Goal: Task Accomplishment & Management: Manage account settings

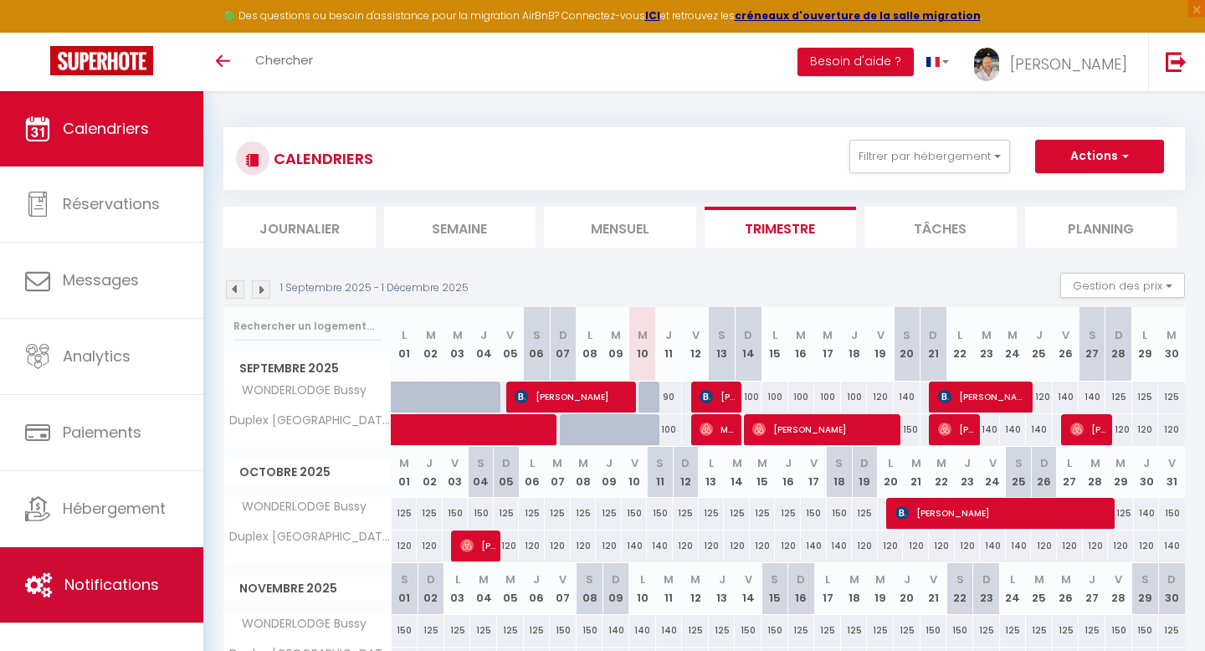
click at [103, 579] on span "Notifications" at bounding box center [111, 584] width 95 height 21
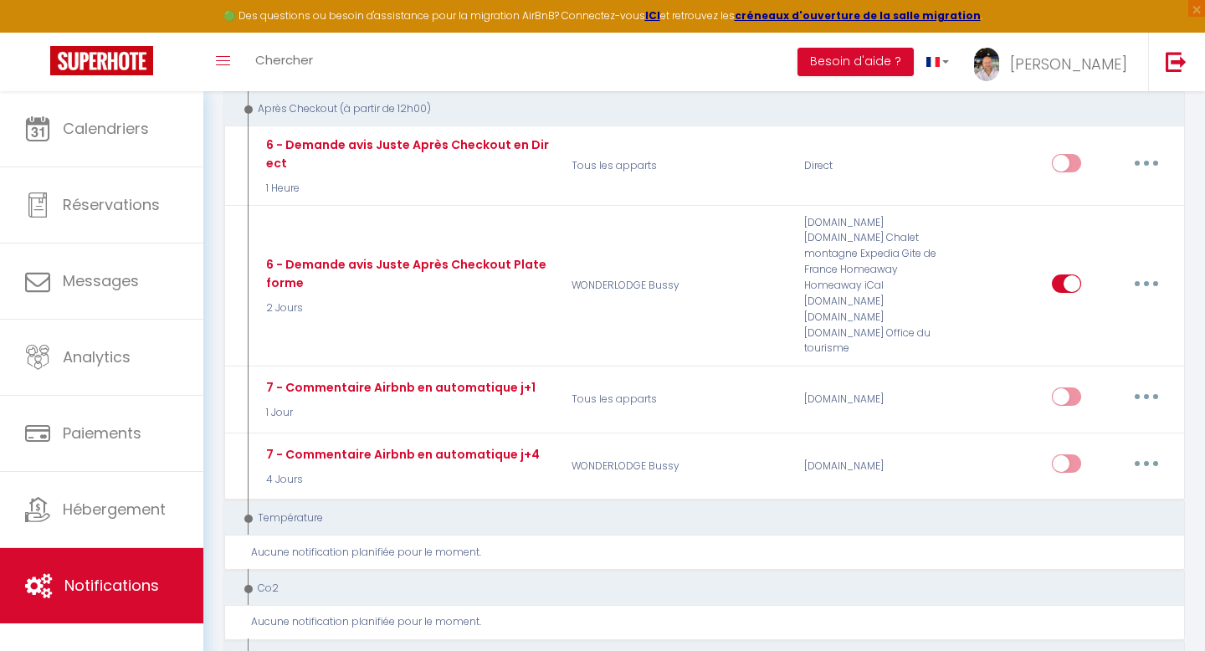
scroll to position [1443, 0]
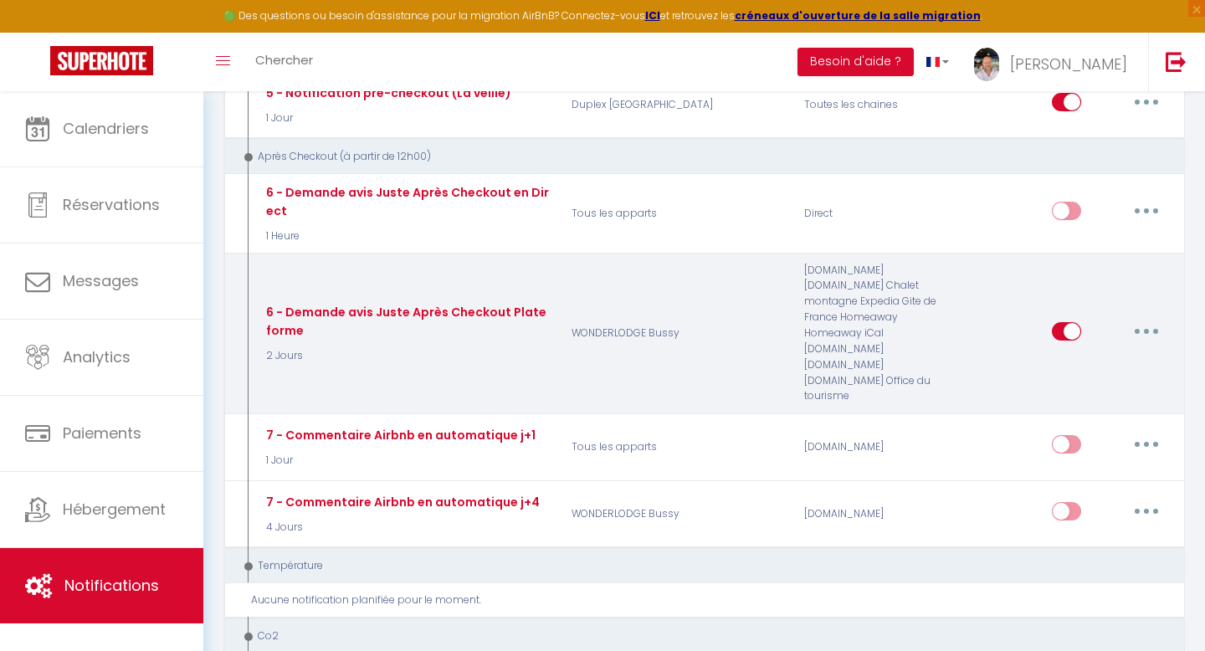
click at [1145, 329] on icon "button" at bounding box center [1145, 331] width 5 height 5
click at [1082, 355] on link "Editer" at bounding box center [1103, 369] width 124 height 28
type input "6 - Demande avis Juste Après Checkout Plateforme"
select select "5"
select select "2 Jours"
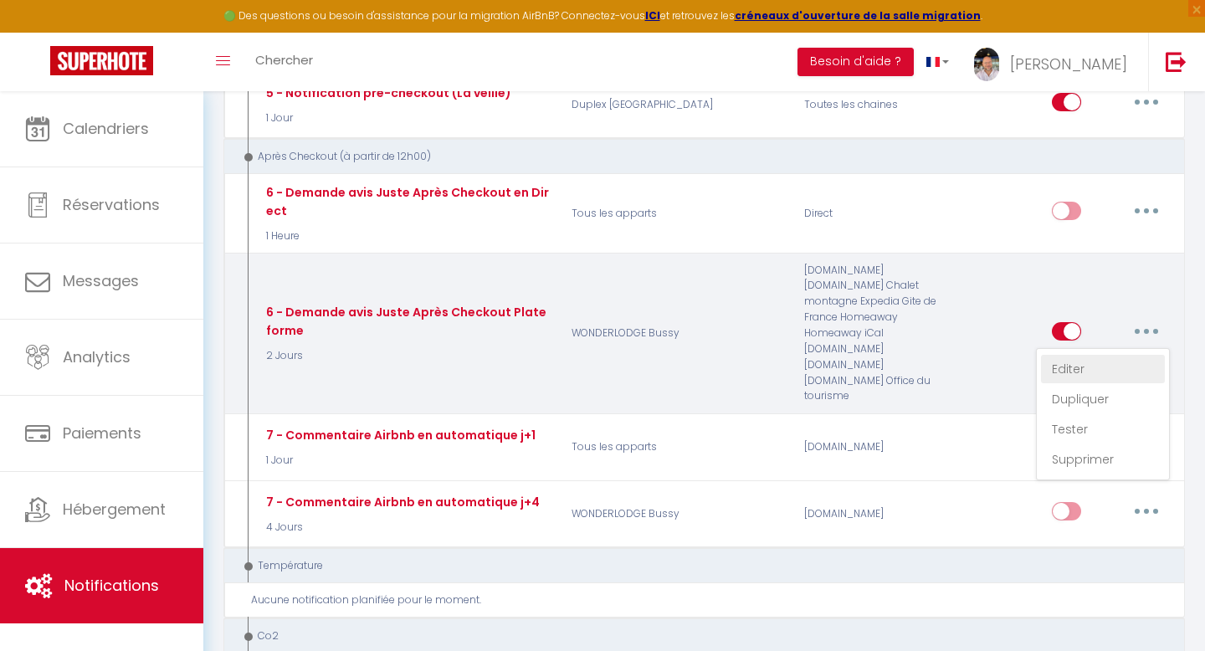
select select "if_booking_is_paid"
checkbox input "true"
checkbox input "false"
radio input "true"
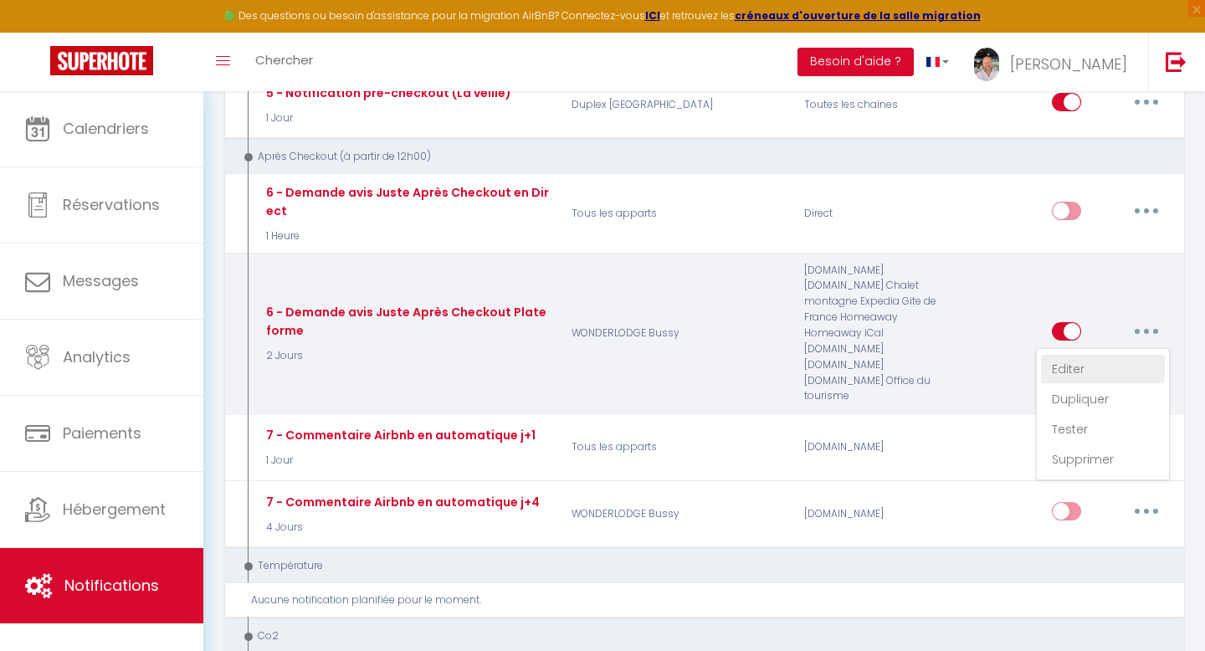
type input "[GUEST:FIRST_NAME], voici un cadeau pour vous avant de quitter [RENTAL:CITY]"
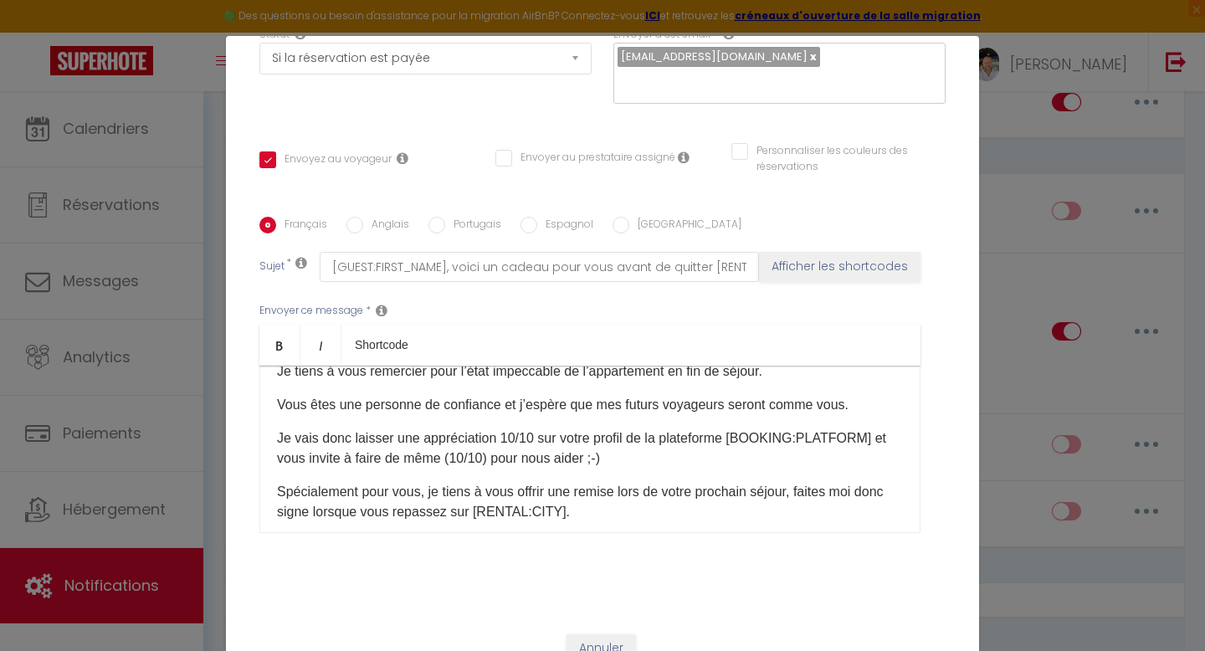
scroll to position [0, 0]
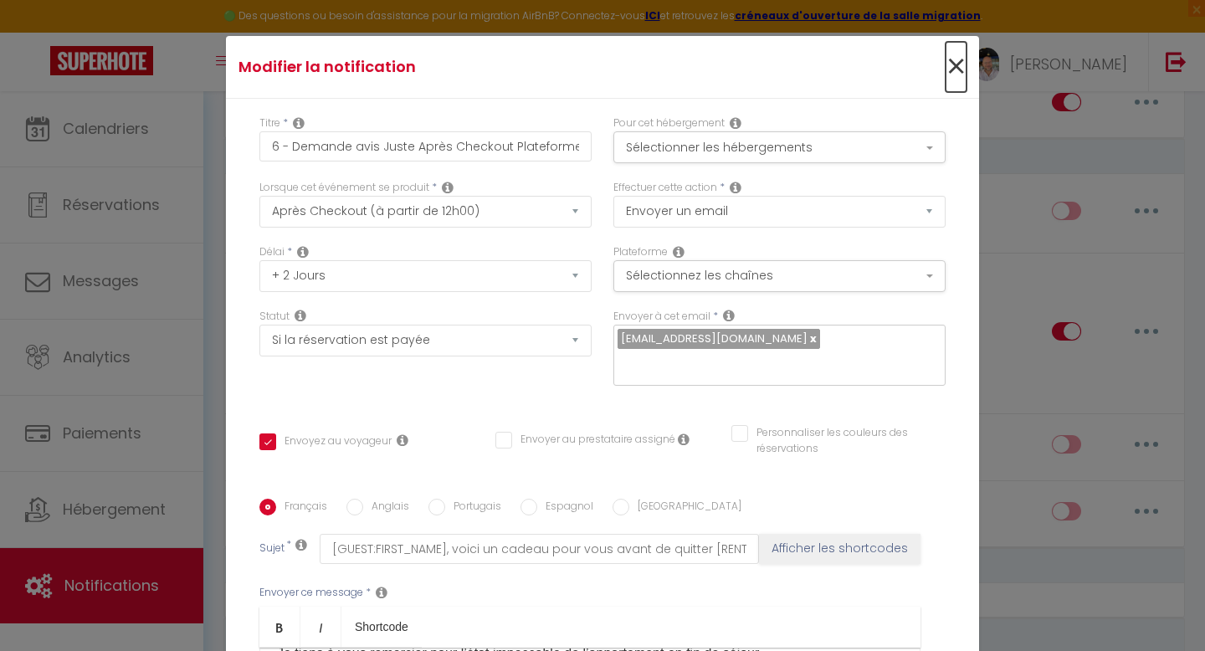
click at [959, 62] on span "×" at bounding box center [955, 67] width 21 height 50
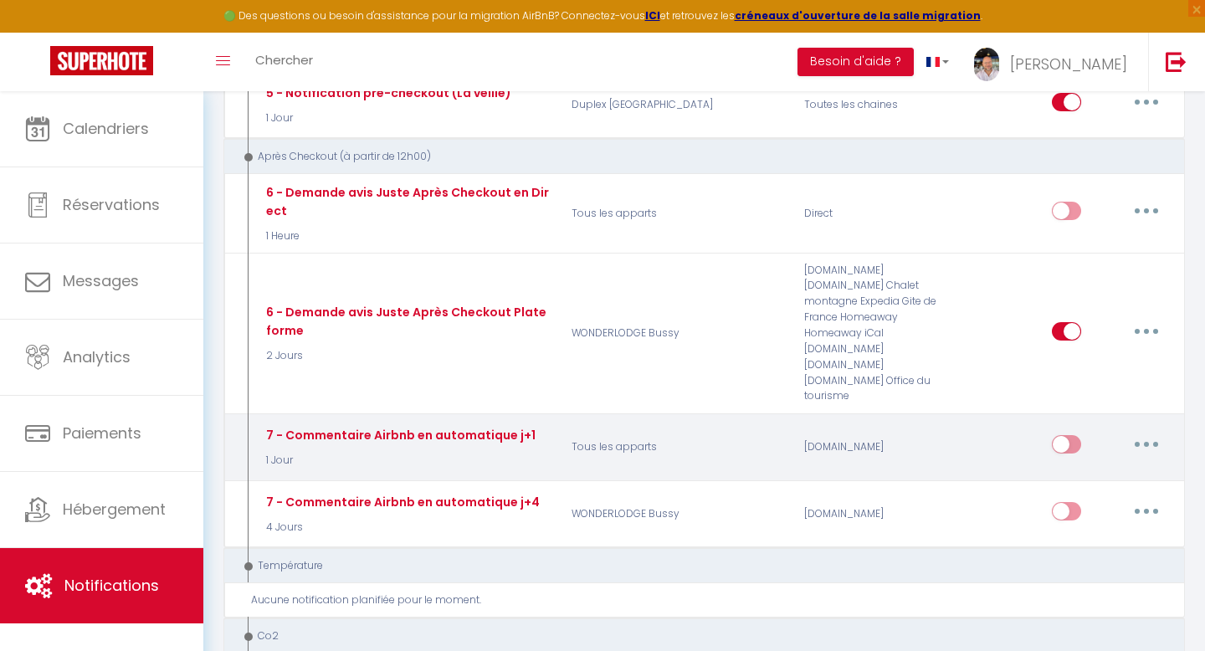
click at [1143, 442] on icon "button" at bounding box center [1145, 444] width 5 height 5
click at [1061, 468] on link "Editer" at bounding box center [1103, 482] width 124 height 28
type input "7 - Commentaire Airbnb en automatique j+1"
select select "review"
select select "1 Jour"
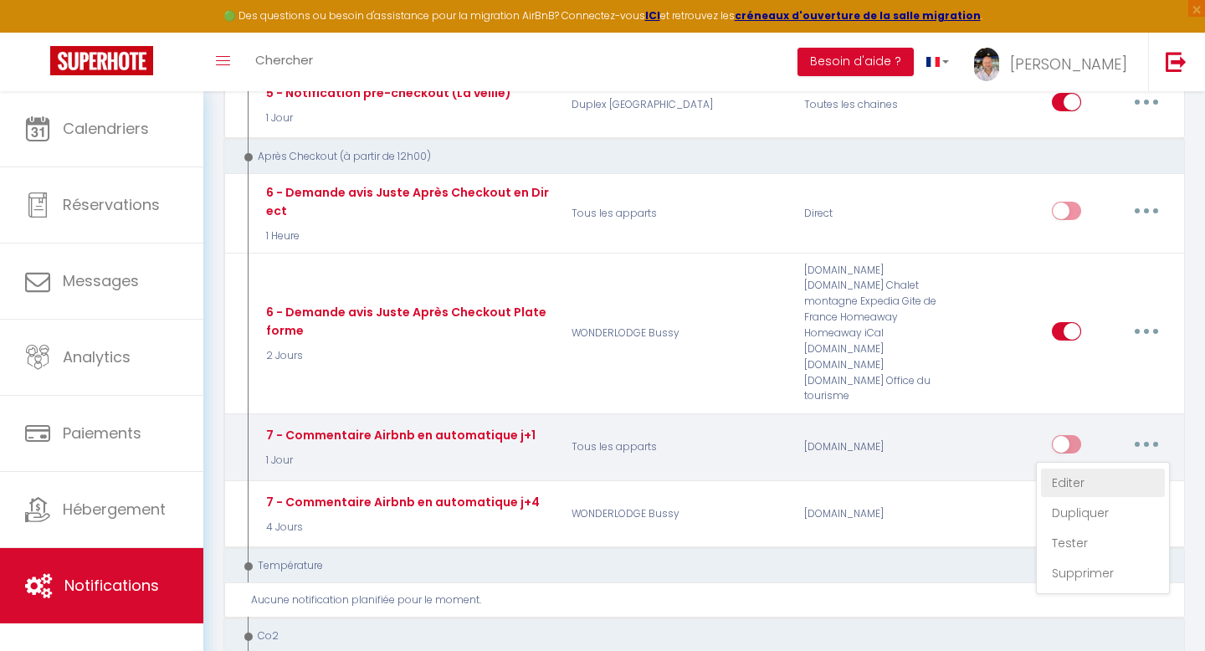
checkbox input "false"
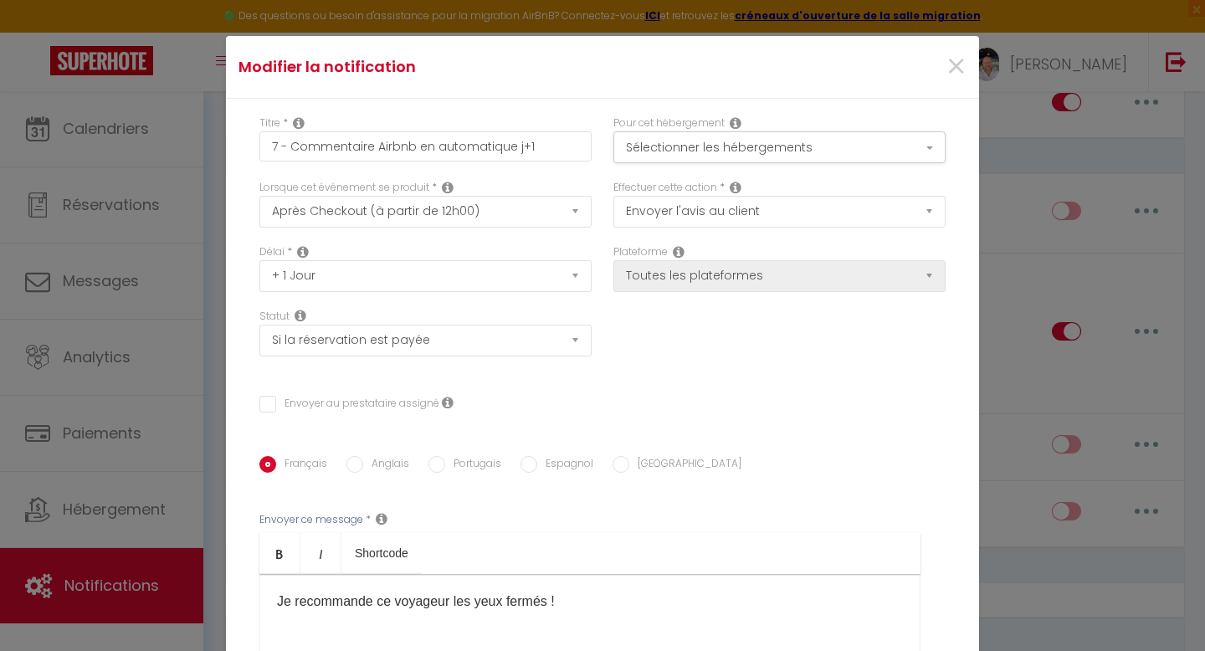
scroll to position [233, 0]
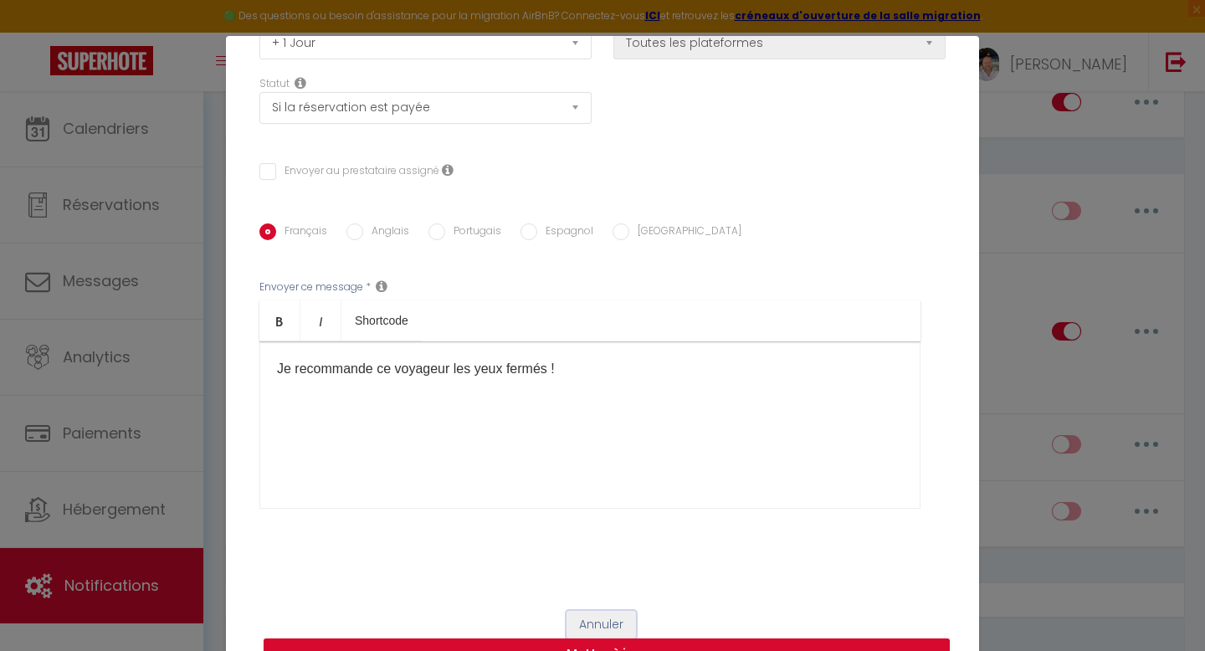
click at [607, 622] on button "Annuler" at bounding box center [600, 625] width 69 height 28
type input "7 - Commentaire Airbnb en automatique j+1"
checkbox input "false"
radio input "true"
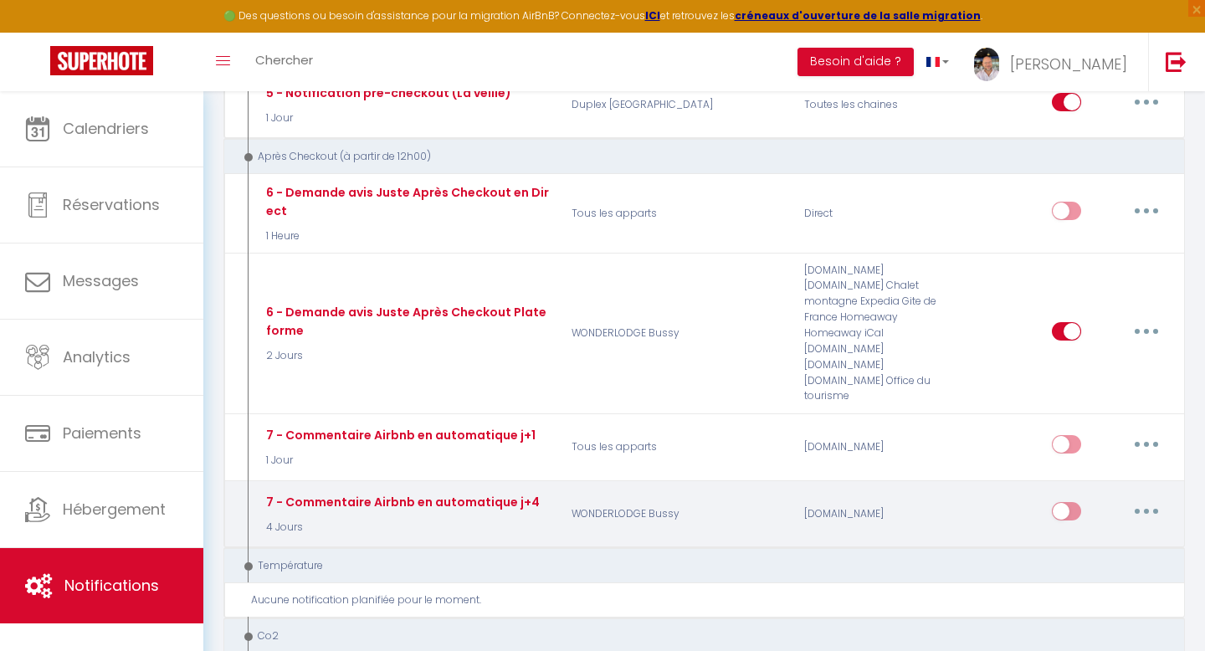
click at [1144, 509] on icon "button" at bounding box center [1145, 511] width 5 height 5
click at [1069, 535] on link "Editer" at bounding box center [1103, 549] width 124 height 28
type input "7 - Commentaire Airbnb en automatique j+4"
select select "4 Jours"
select select
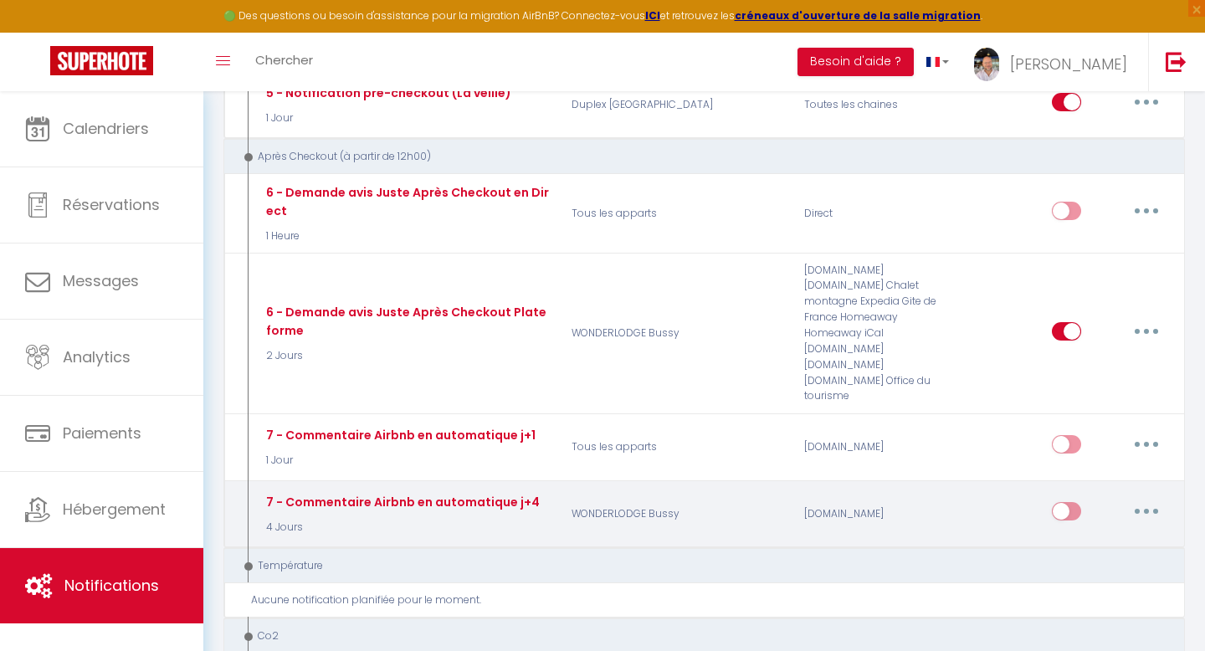
checkbox input "false"
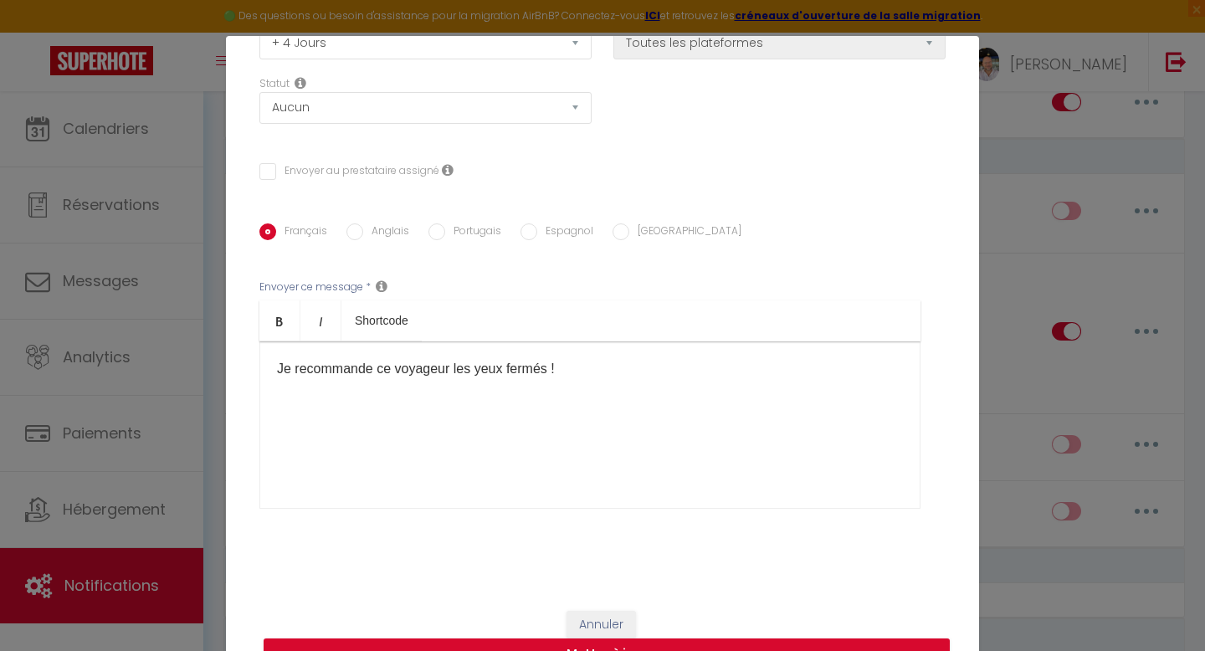
scroll to position [0, 0]
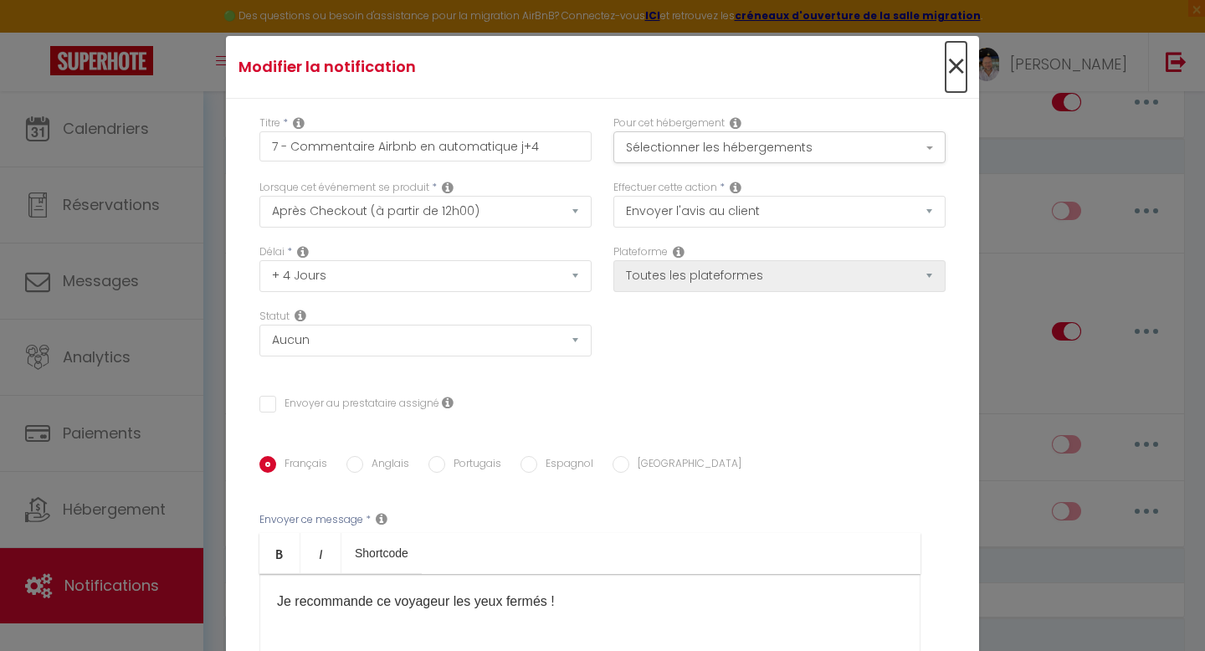
click at [952, 68] on span "×" at bounding box center [955, 67] width 21 height 50
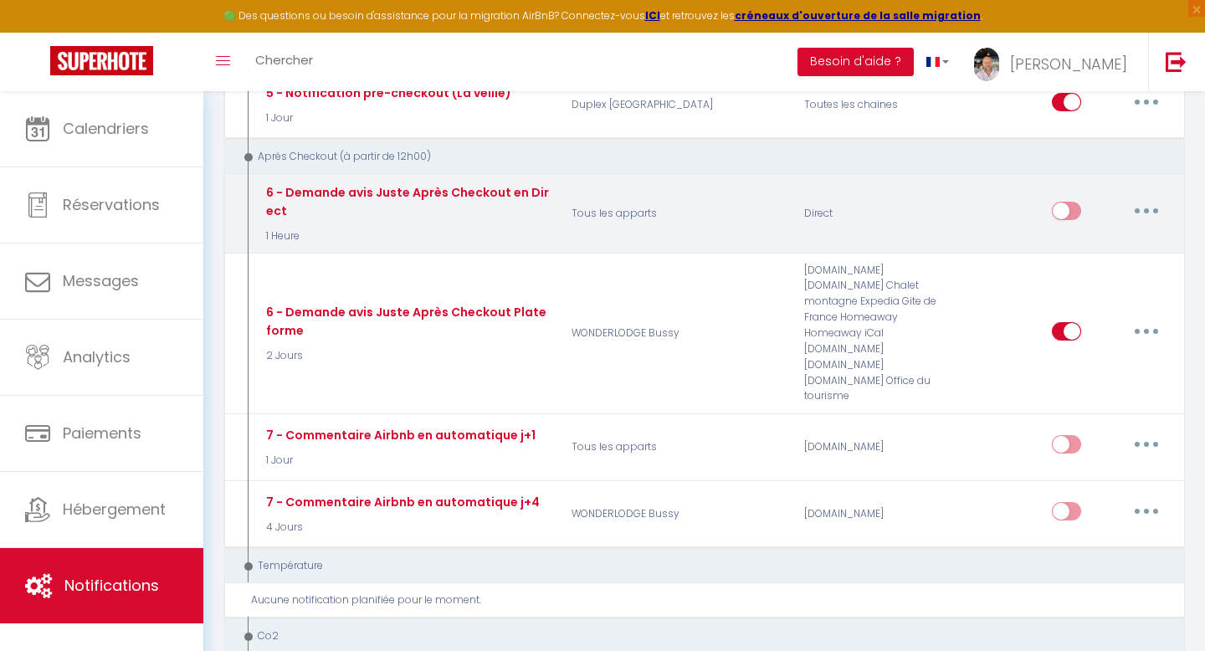
click at [1152, 197] on button "button" at bounding box center [1146, 210] width 47 height 27
click at [1087, 235] on link "Editer" at bounding box center [1103, 249] width 124 height 28
type input "6 - Demande avis Juste Après Checkout en Direct"
select select "email"
select select "1 Heure"
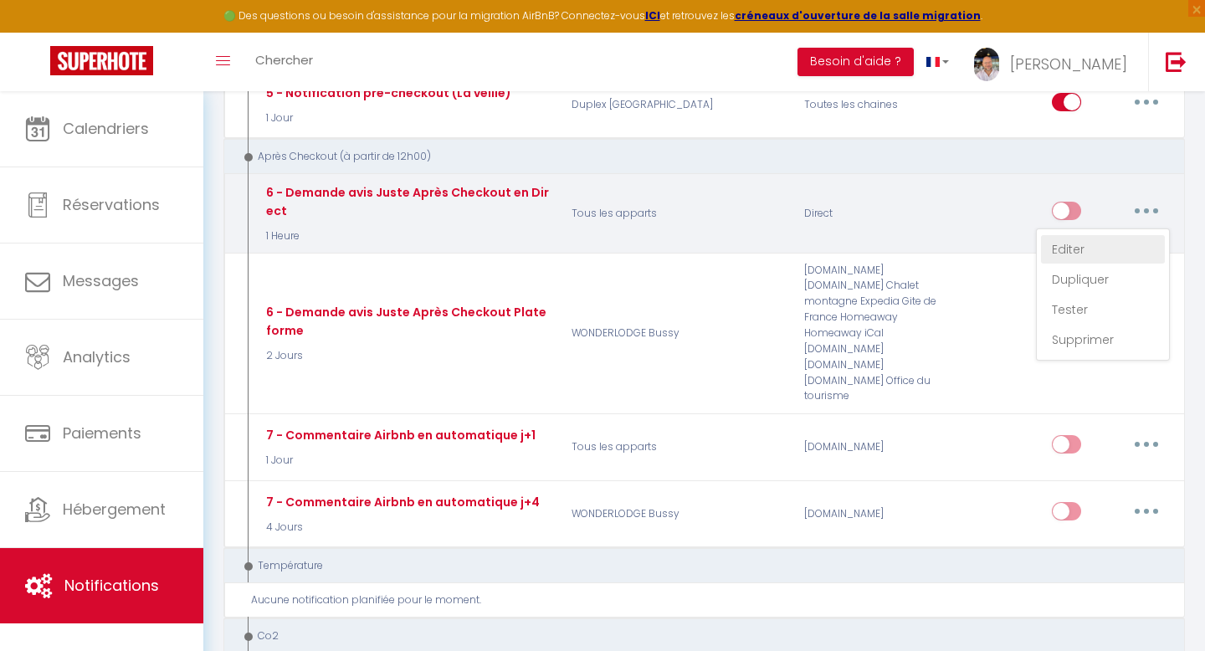
select select "if_booking_is_paid"
checkbox input "true"
checkbox input "false"
type input "[GUEST:FIRST_NAME], voici un cadeau pour vous avant de quitter [RENTAL:CITY]"
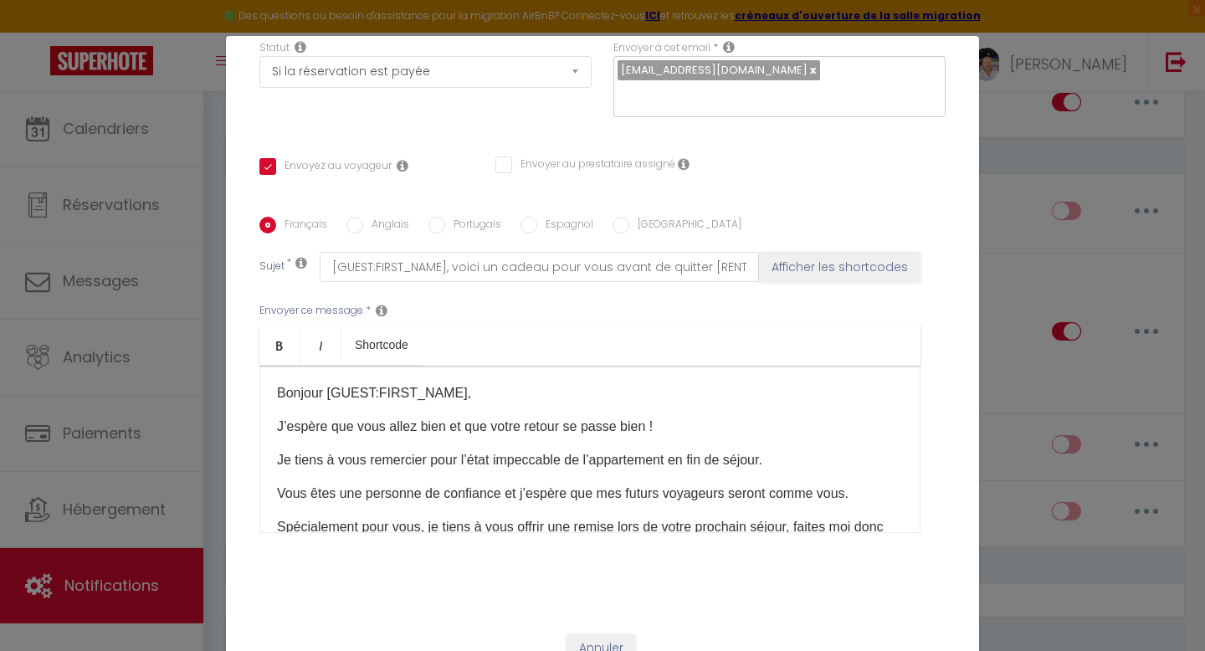
scroll to position [72, 0]
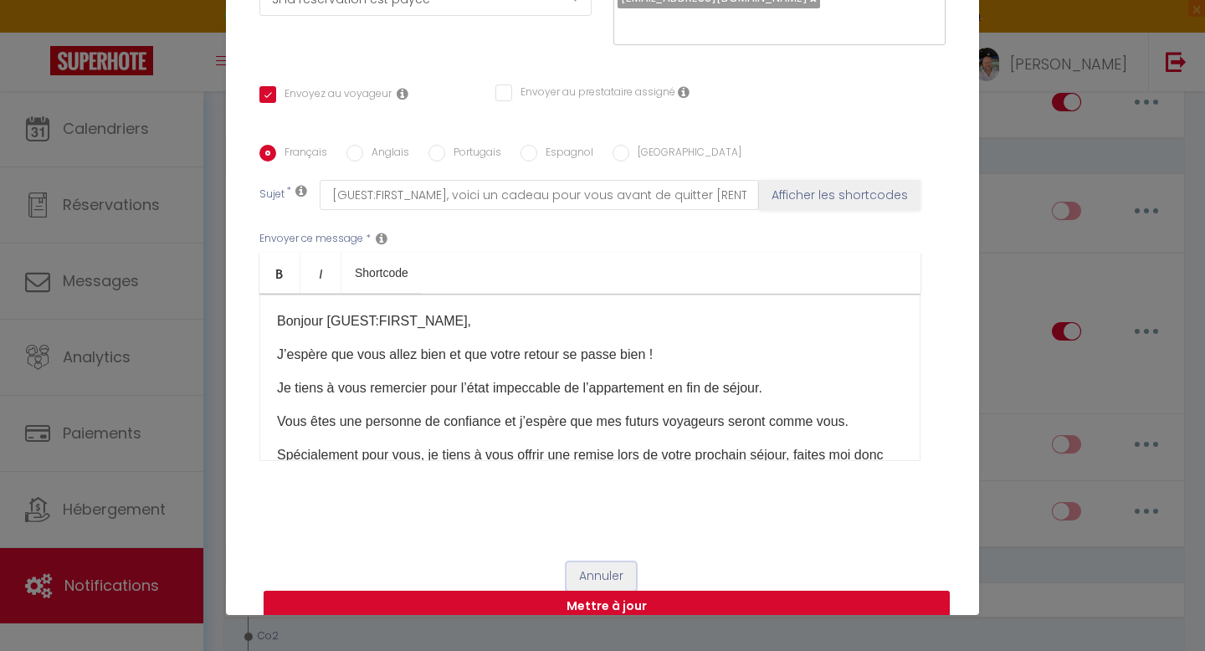
click at [601, 562] on button "Annuler" at bounding box center [600, 576] width 69 height 28
